Goal: Task Accomplishment & Management: Use online tool/utility

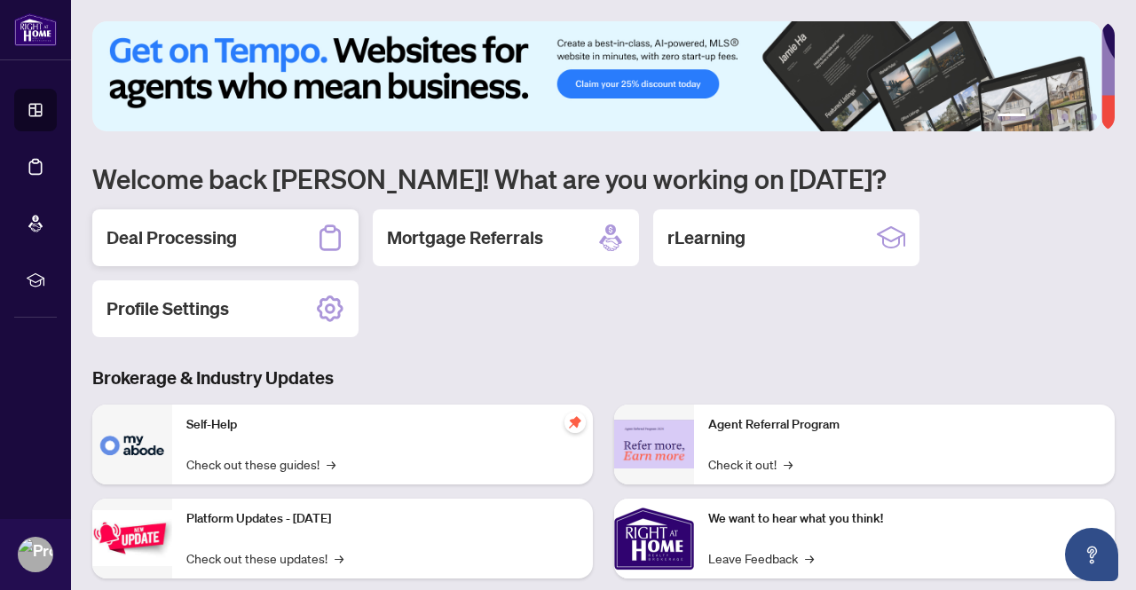
click at [170, 244] on h2 "Deal Processing" at bounding box center [171, 237] width 130 height 25
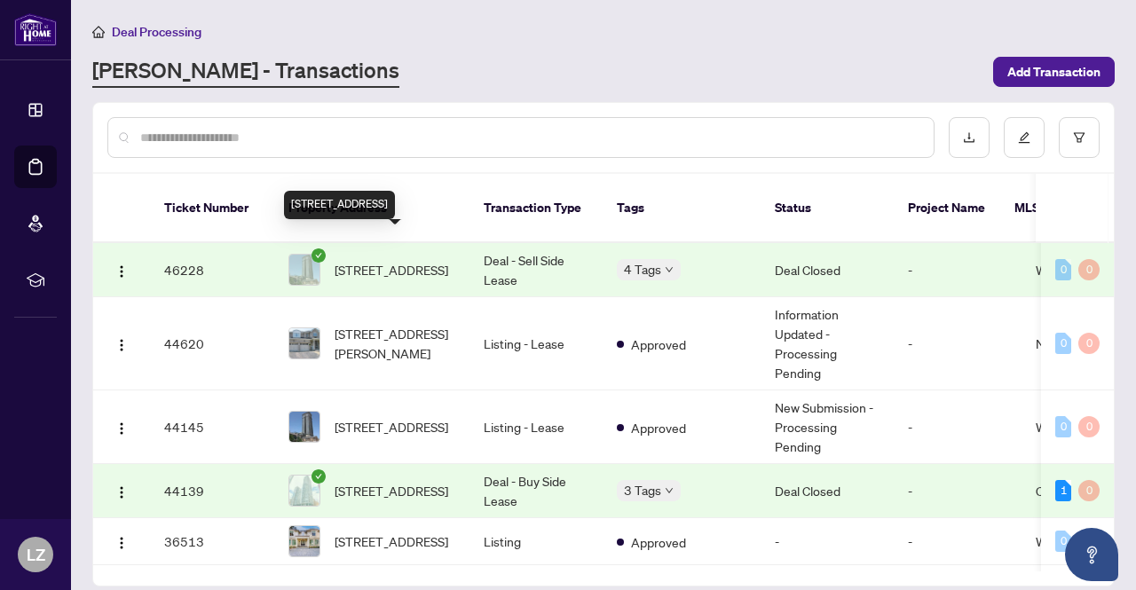
click at [384, 260] on span "[STREET_ADDRESS]" at bounding box center [392, 270] width 114 height 20
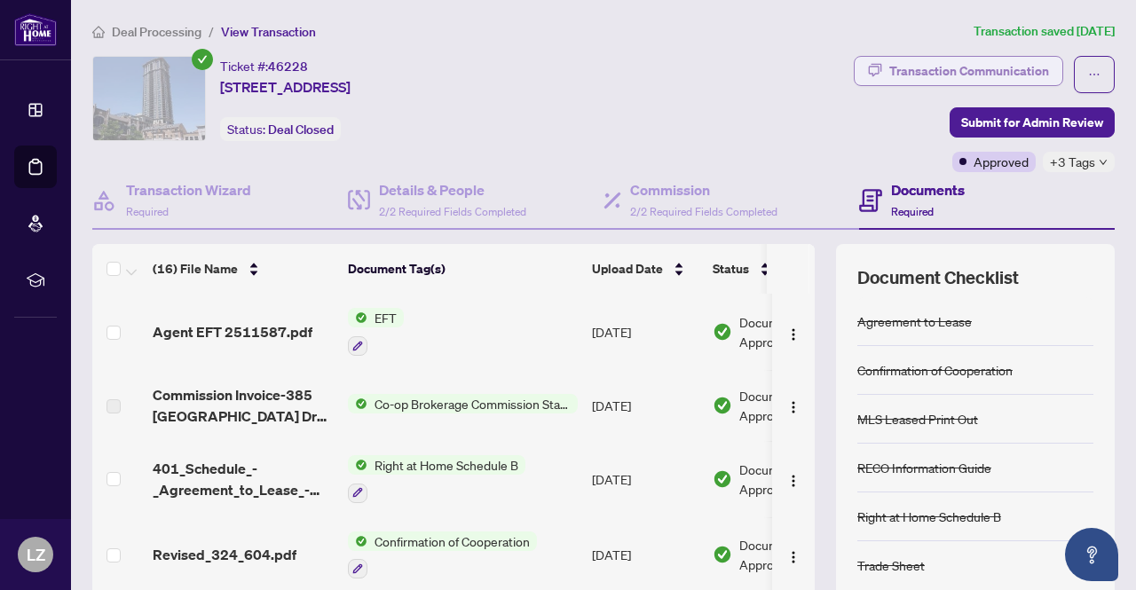
click at [955, 79] on div "Transaction Communication" at bounding box center [969, 71] width 160 height 28
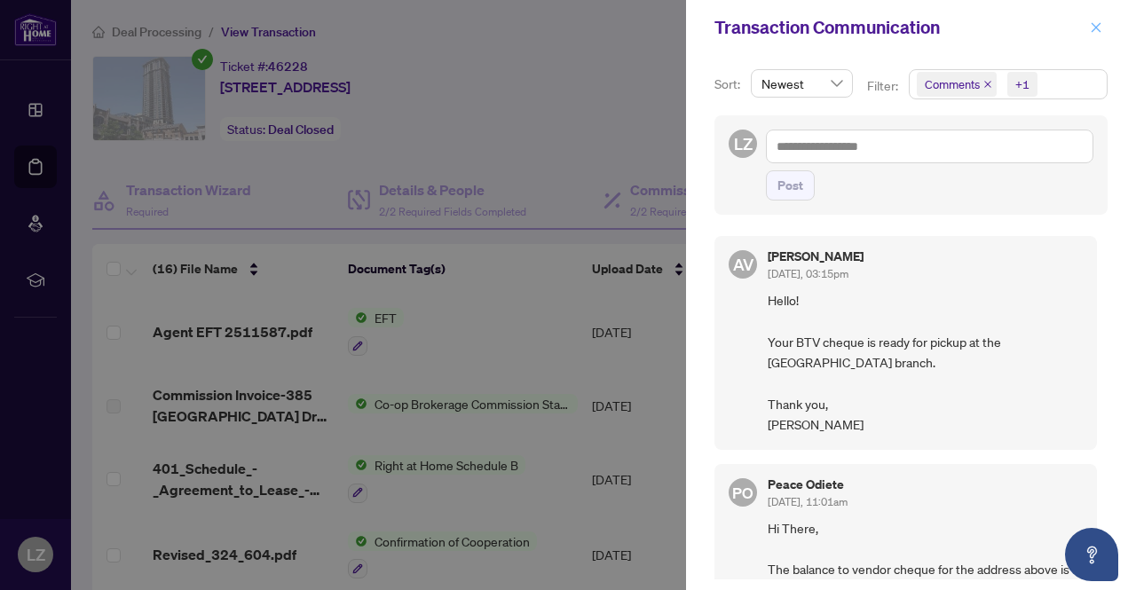
click at [1088, 19] on button "button" at bounding box center [1095, 27] width 23 height 21
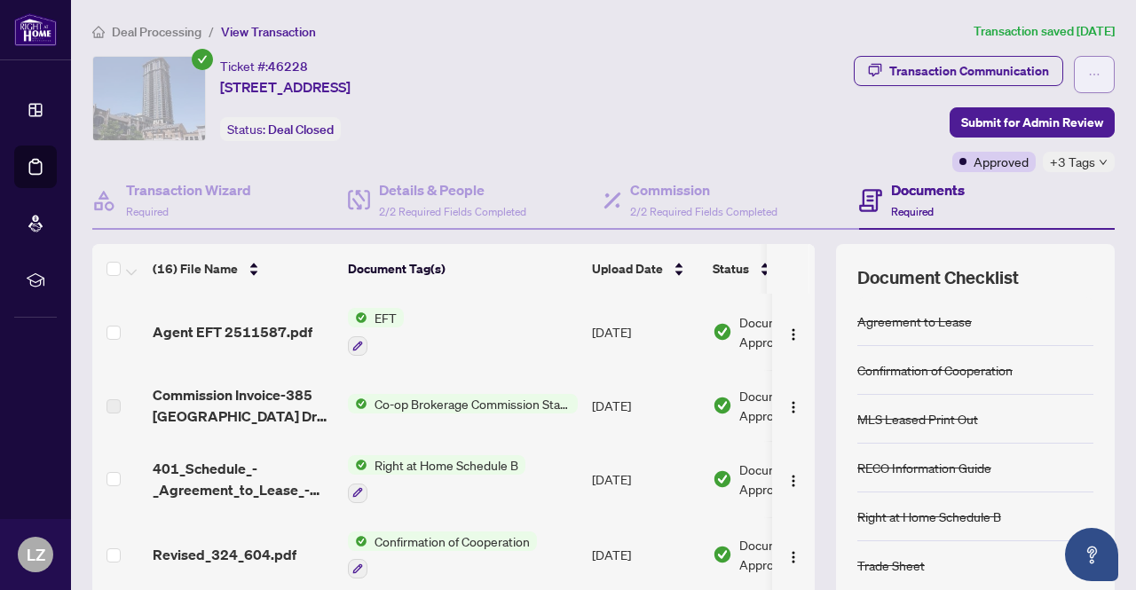
click at [1074, 75] on button "button" at bounding box center [1094, 74] width 41 height 37
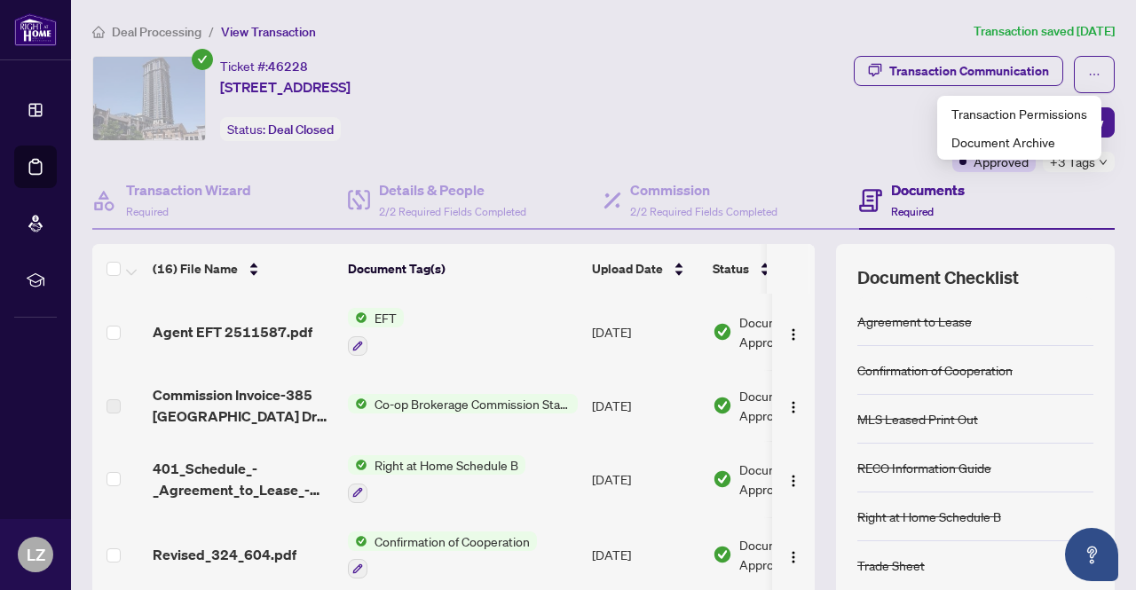
click at [747, 84] on div "Transaction Communication Submit for Admin Review Approved +3 Tags" at bounding box center [861, 114] width 516 height 116
